Goal: Information Seeking & Learning: Learn about a topic

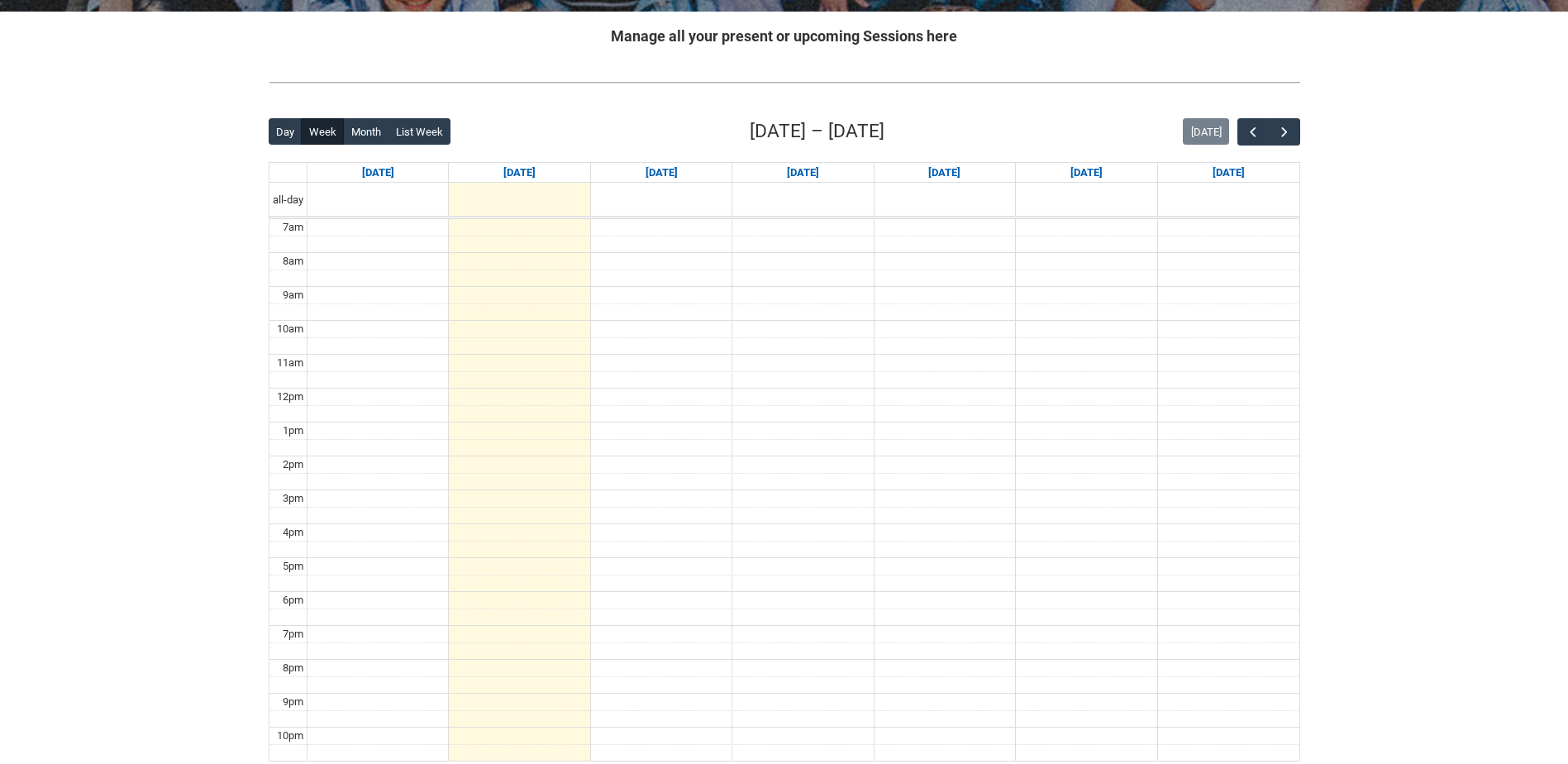
scroll to position [331, 0]
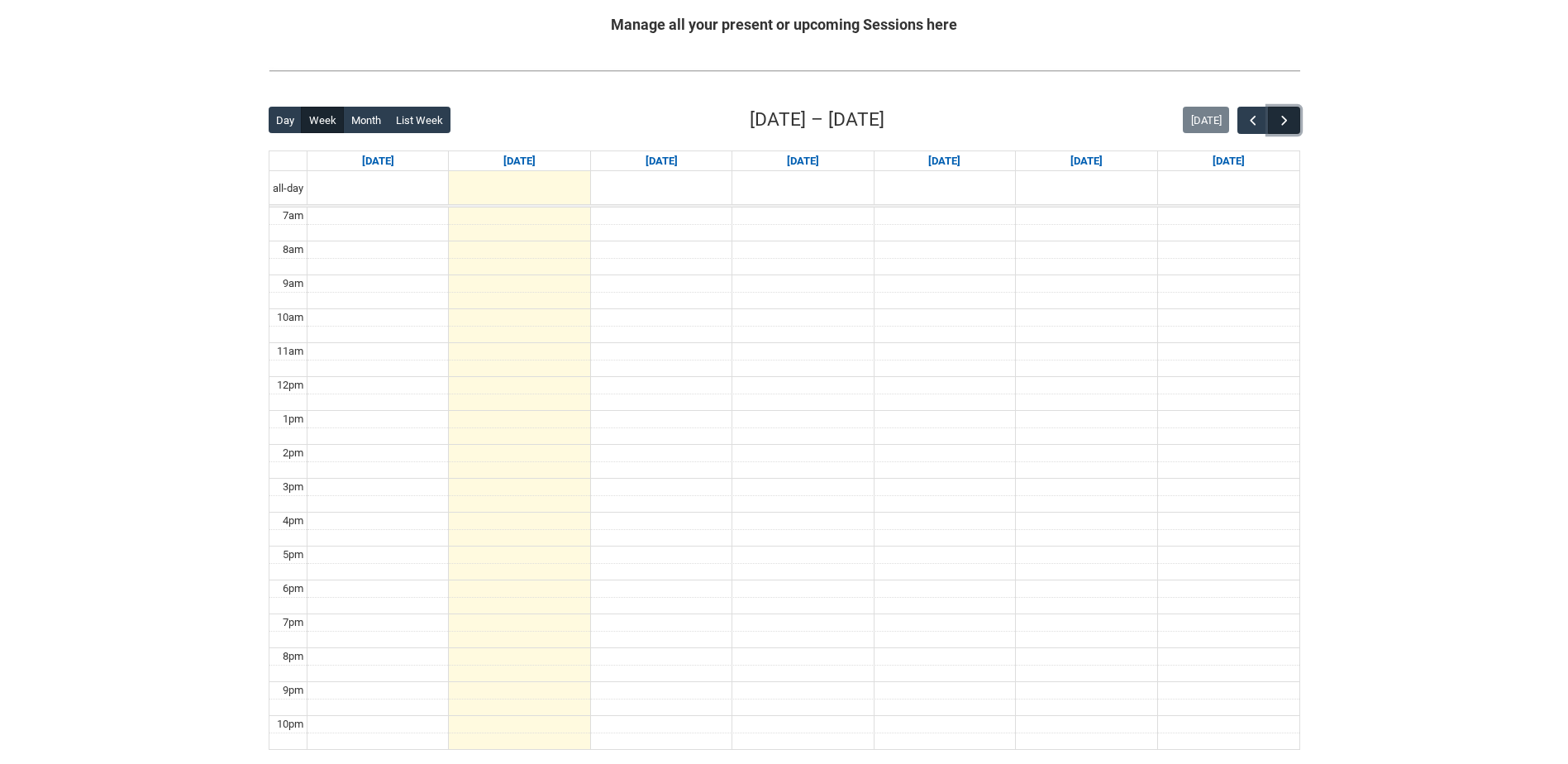
click at [1297, 125] on button "button" at bounding box center [1283, 120] width 31 height 28
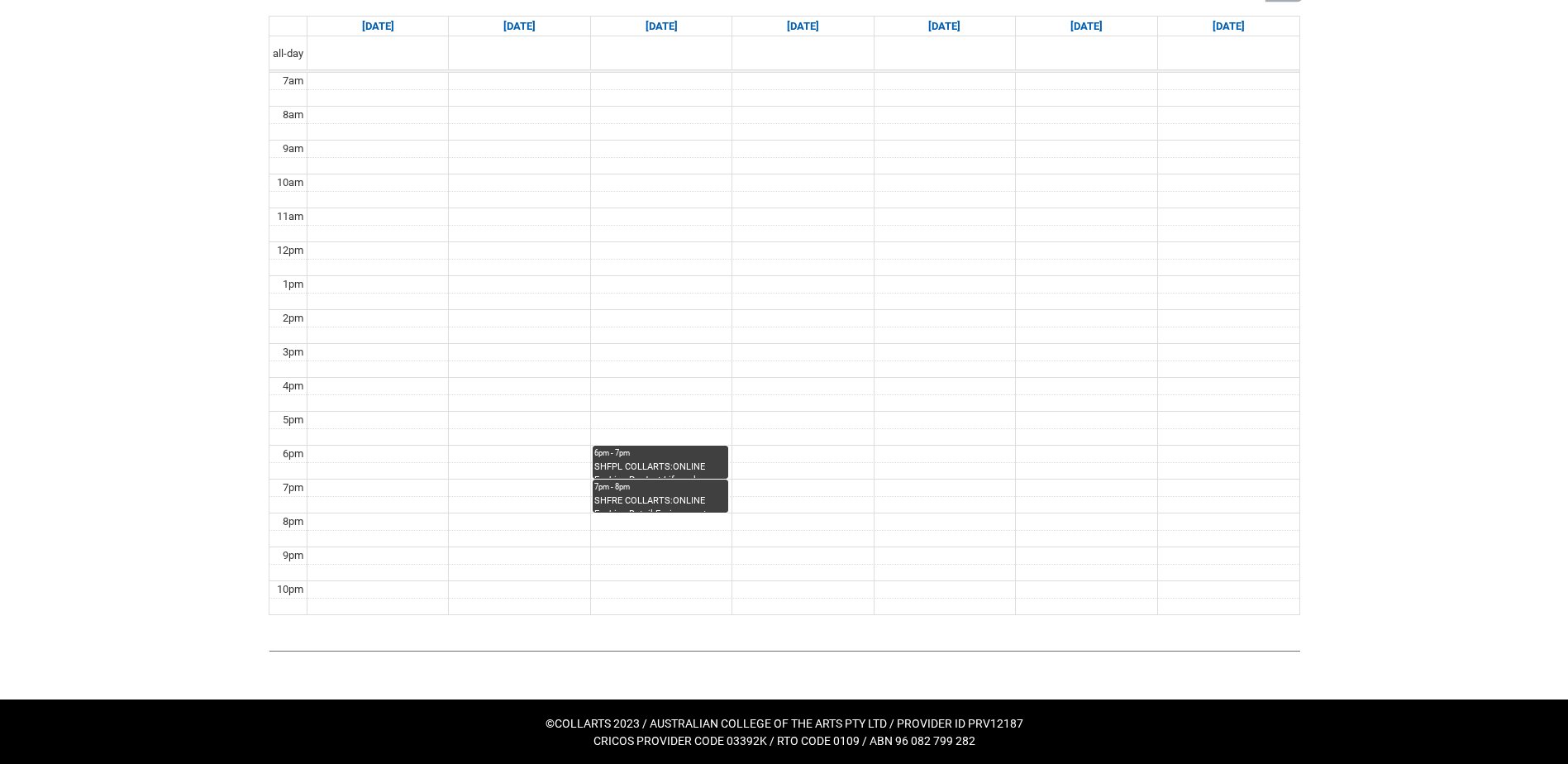
scroll to position [468, 0]
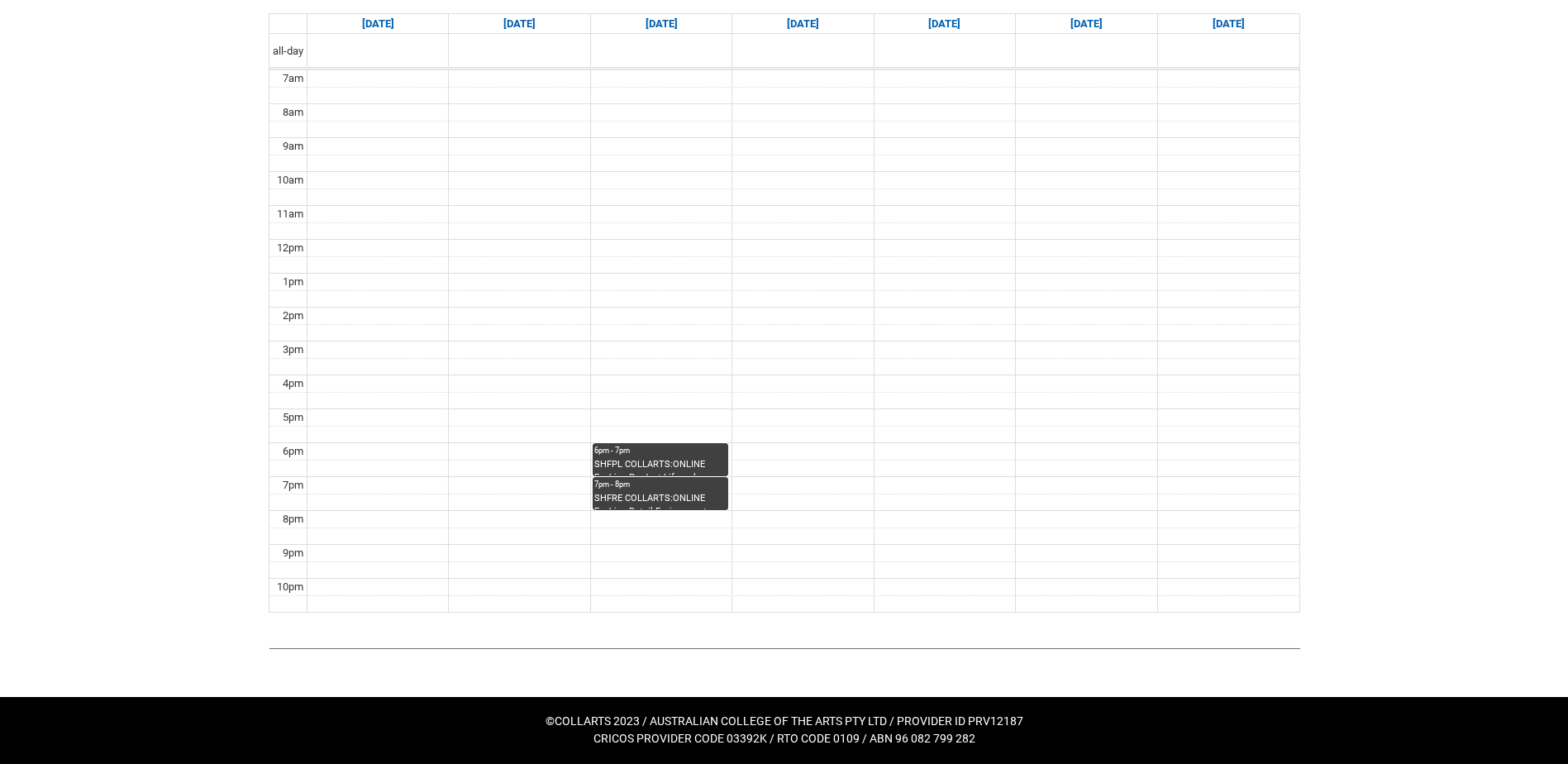
click at [674, 464] on div "SHFPL COLLARTS:ONLINE Fashion Product Lifecycle STAGE 2 | Online | Georgette Ta…" at bounding box center [660, 466] width 132 height 18
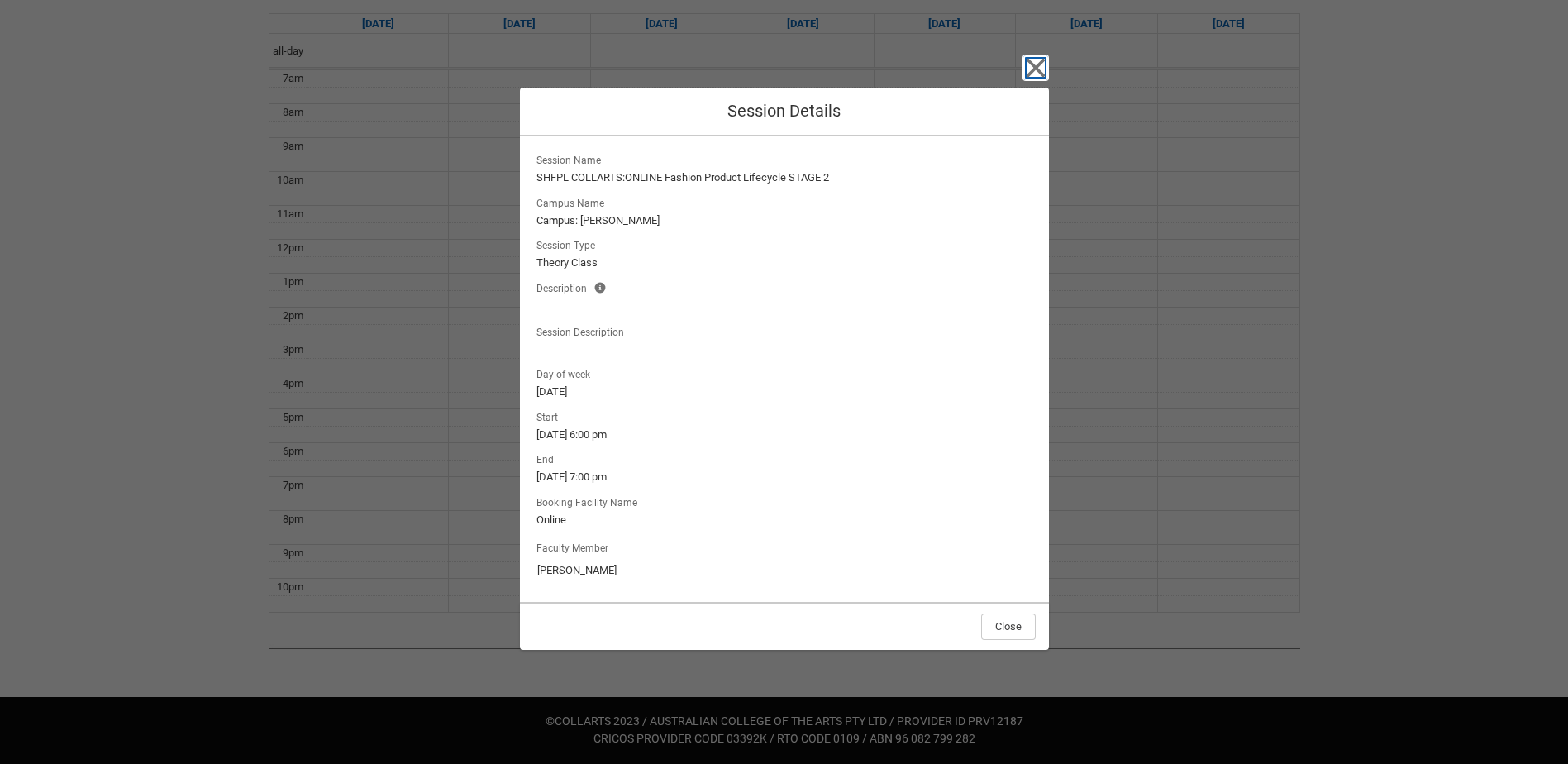
click at [1034, 68] on icon "button" at bounding box center [1035, 68] width 19 height 19
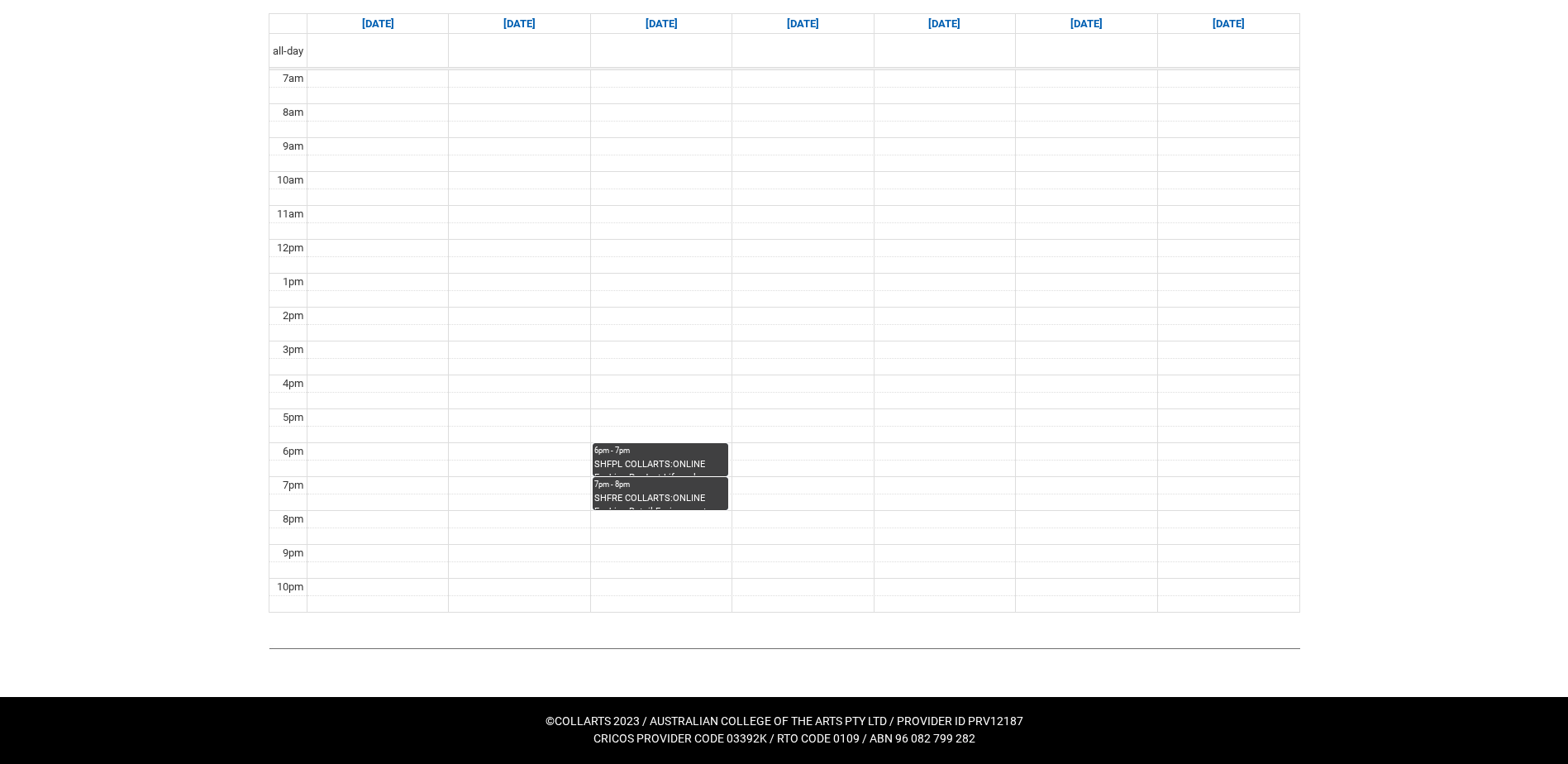
click at [648, 493] on div "SHFRE COLLARTS:ONLINE Fashion Retail Environments STAGE 2 | Online" at bounding box center [660, 501] width 132 height 18
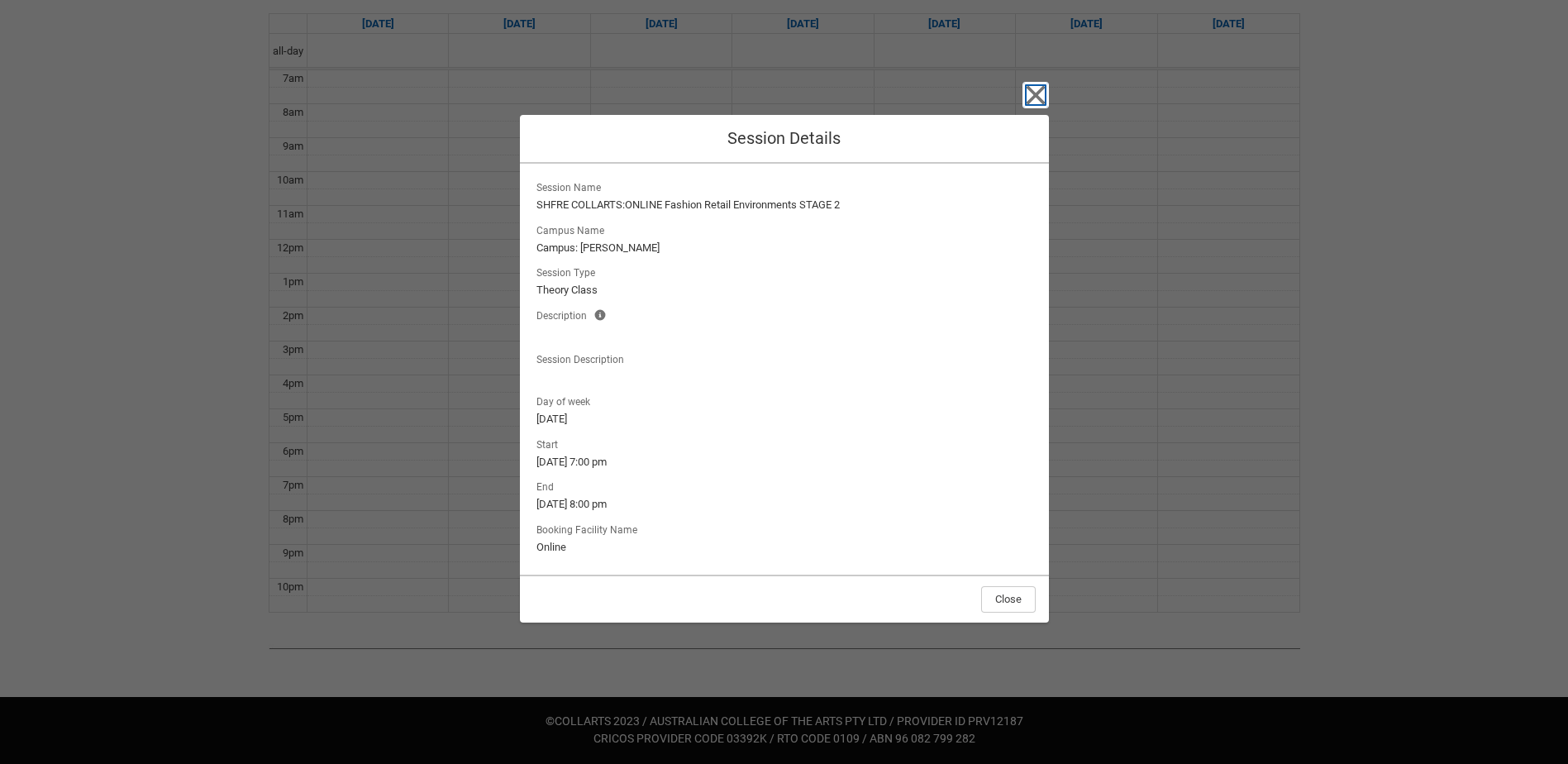
click at [1036, 99] on icon "button" at bounding box center [1035, 95] width 27 height 27
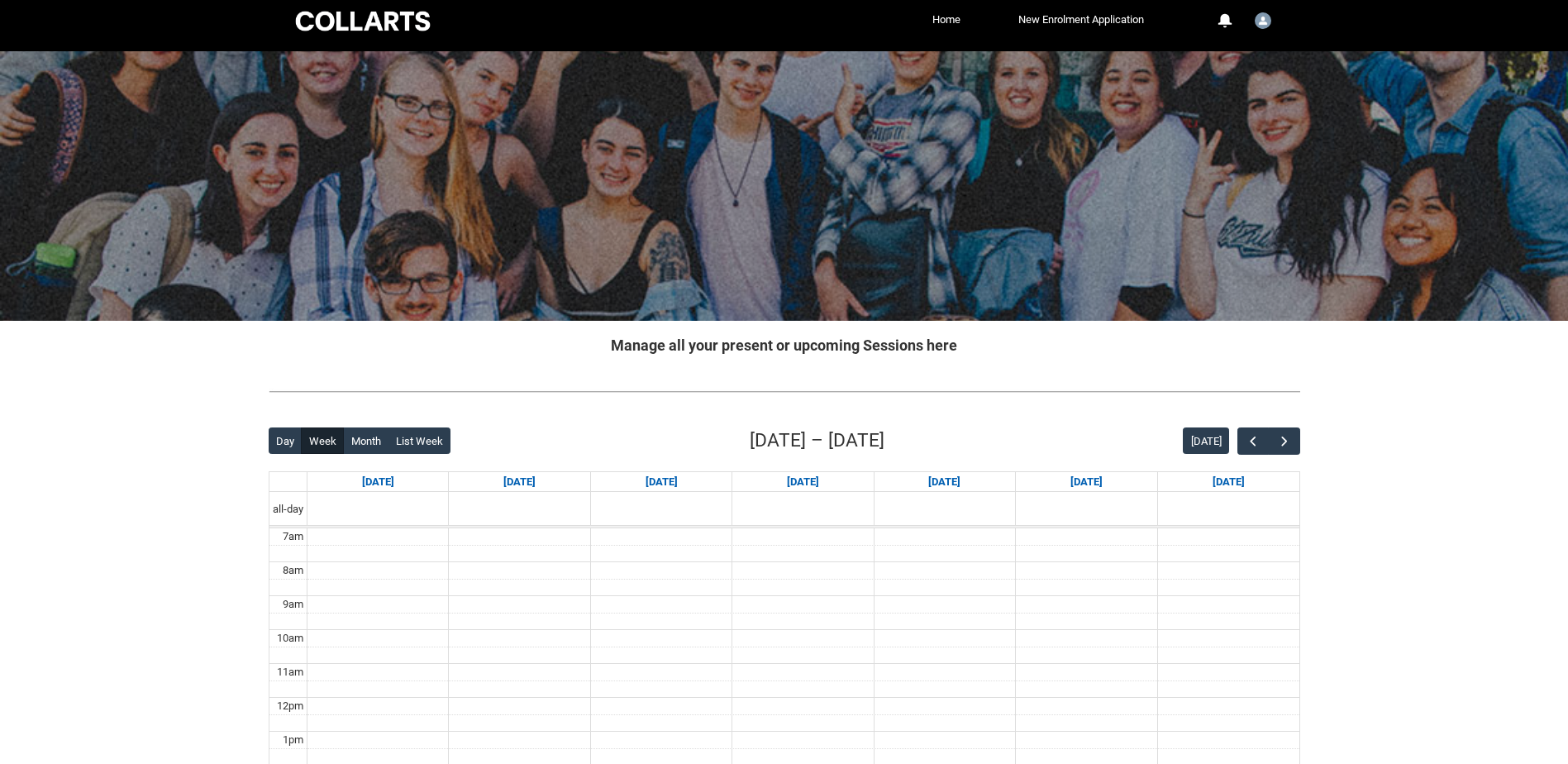
scroll to position [0, 0]
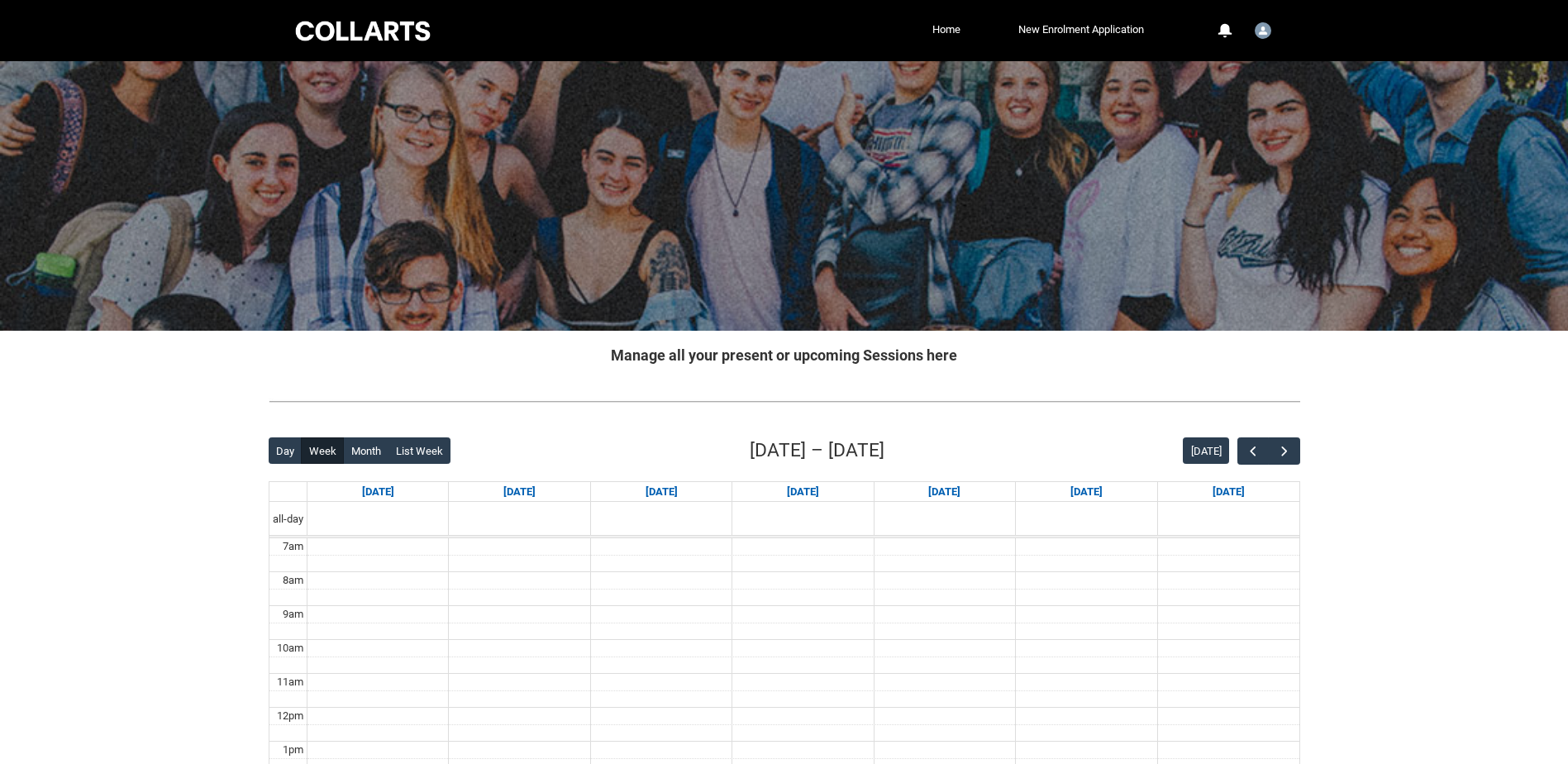
click at [407, 23] on div at bounding box center [363, 31] width 141 height 26
